Goal: Complete application form

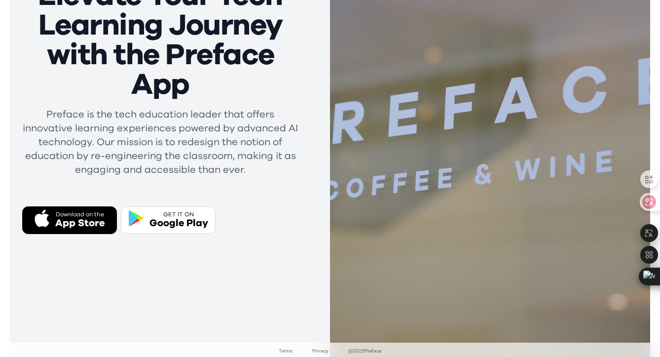
scroll to position [198, 0]
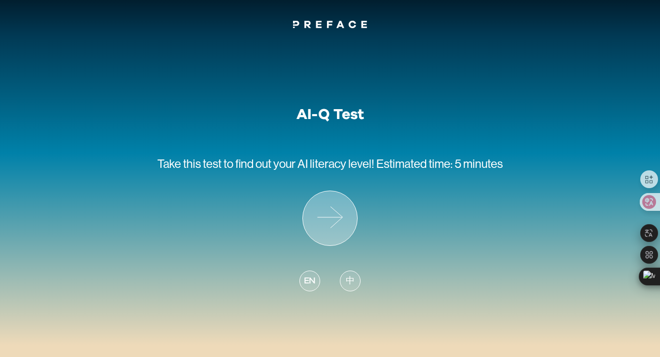
click at [338, 200] on icon at bounding box center [330, 218] width 54 height 54
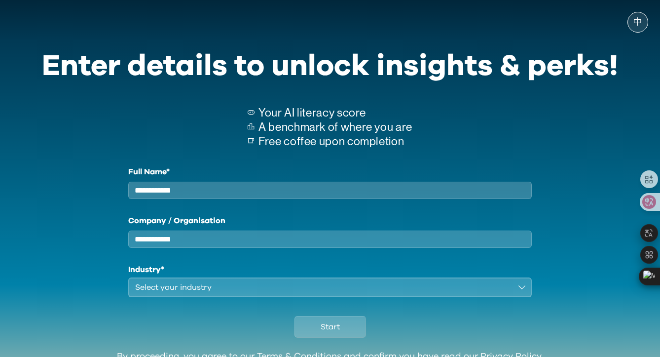
click at [633, 18] on div "中" at bounding box center [637, 22] width 21 height 21
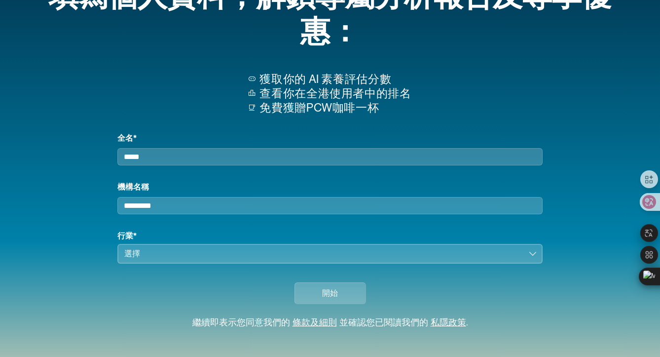
scroll to position [89, 0]
